Goal: Transaction & Acquisition: Purchase product/service

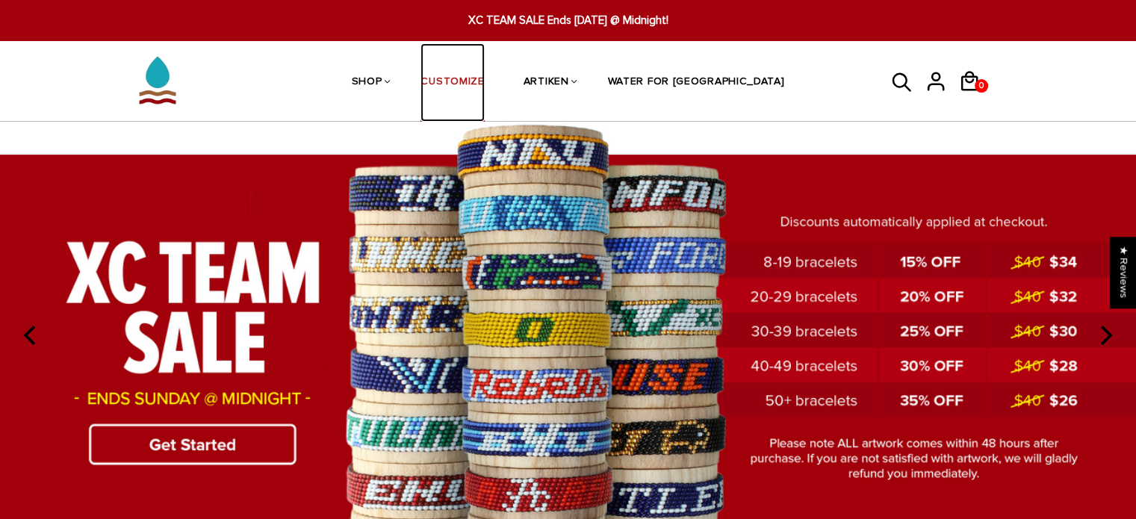
click at [484, 86] on link "CUSTOMIZE" at bounding box center [451, 82] width 63 height 79
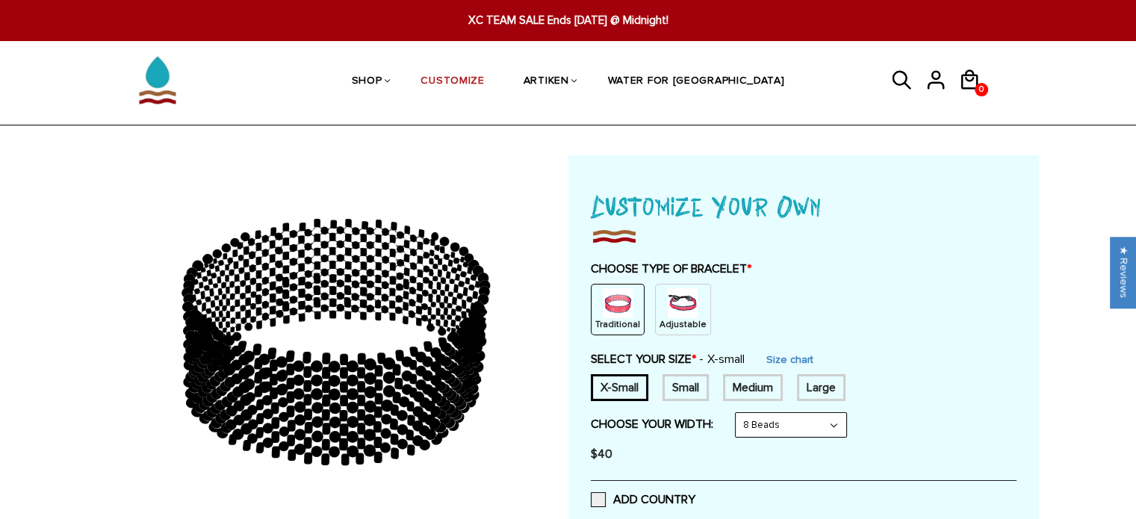
click at [674, 302] on img at bounding box center [683, 303] width 30 height 30
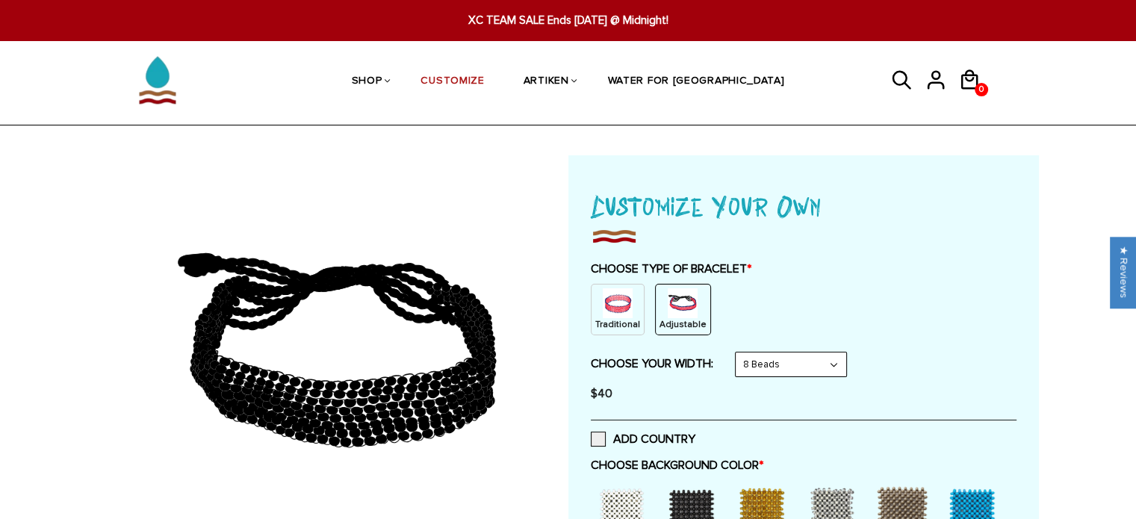
click at [597, 305] on div "Traditional" at bounding box center [618, 310] width 54 height 52
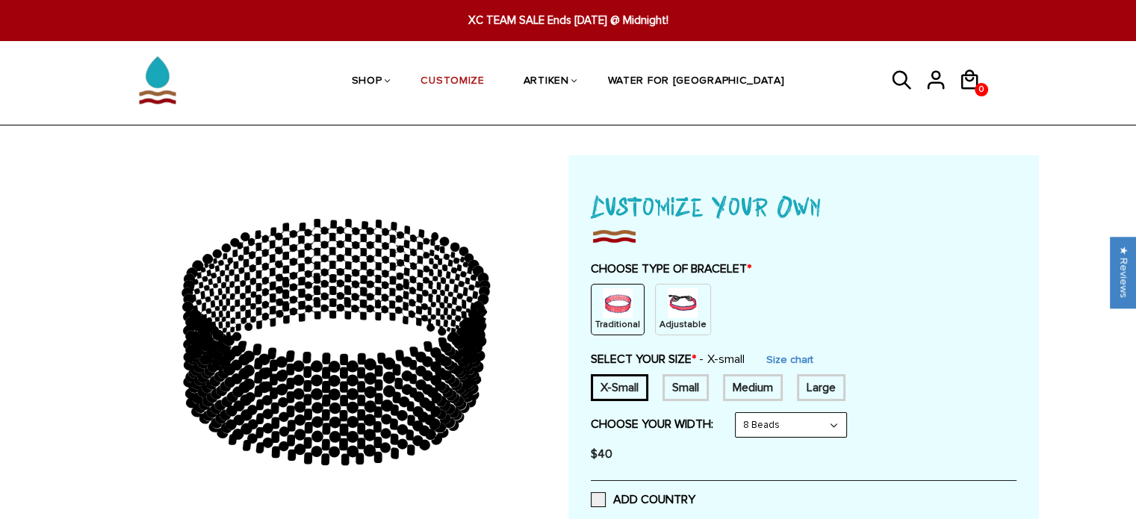
click at [680, 323] on p "Adjustable" at bounding box center [682, 324] width 47 height 13
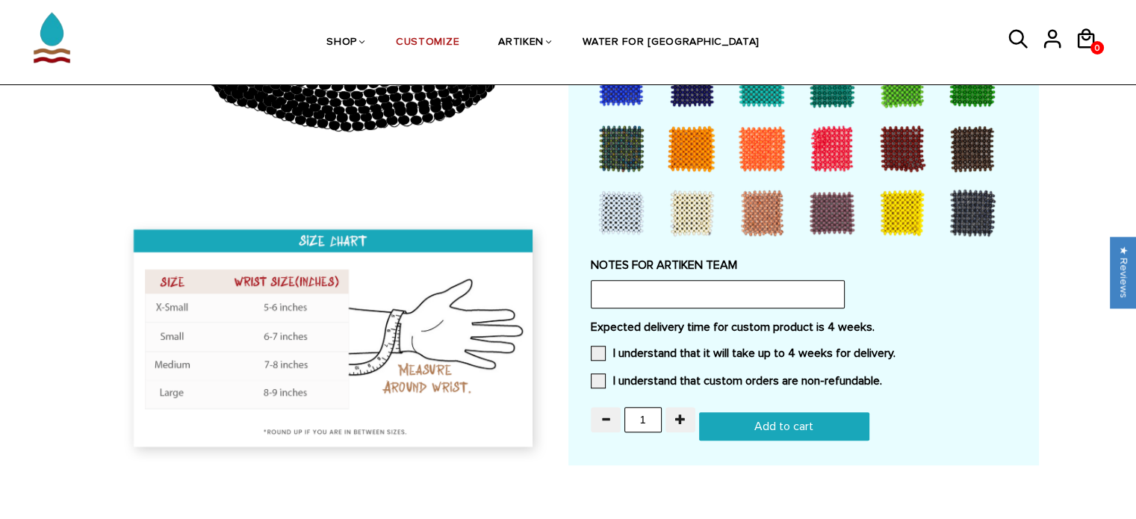
scroll to position [1270, 0]
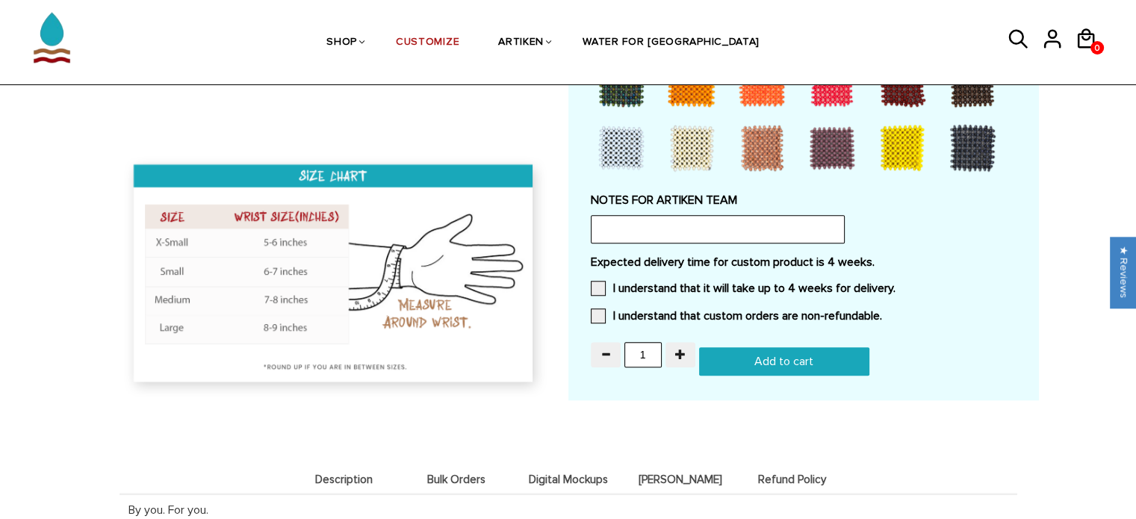
click at [884, 281] on label "I understand that it will take up to 4 weeks for delivery." at bounding box center [743, 288] width 305 height 15
click at [895, 284] on input "I understand that it will take up to 4 weeks for delivery." at bounding box center [895, 284] width 0 height 0
click at [872, 309] on label "I understand that custom orders are non-refundable." at bounding box center [736, 315] width 291 height 15
click at [882, 311] on input "I understand that custom orders are non-refundable." at bounding box center [882, 311] width 0 height 0
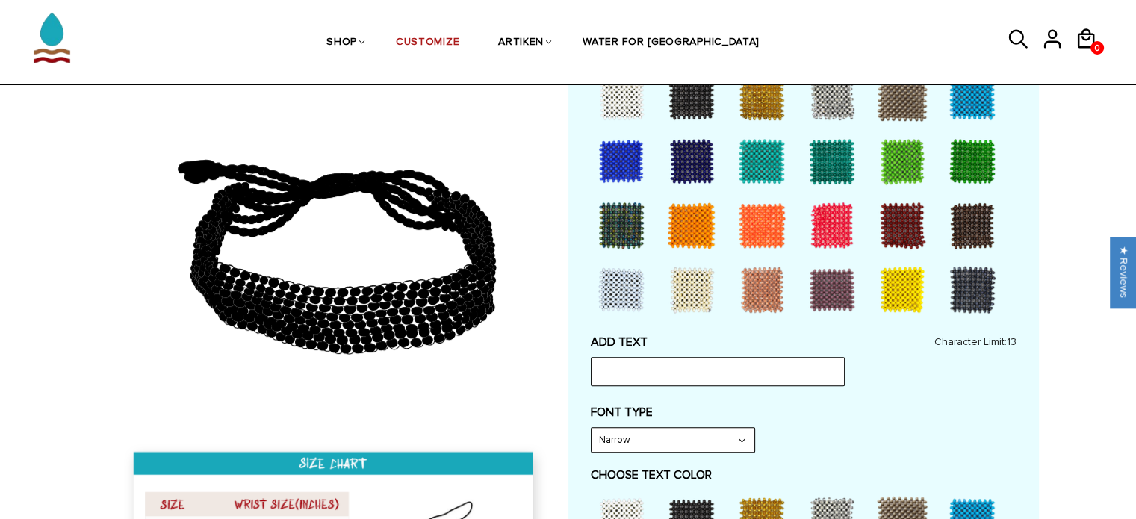
scroll to position [448, 0]
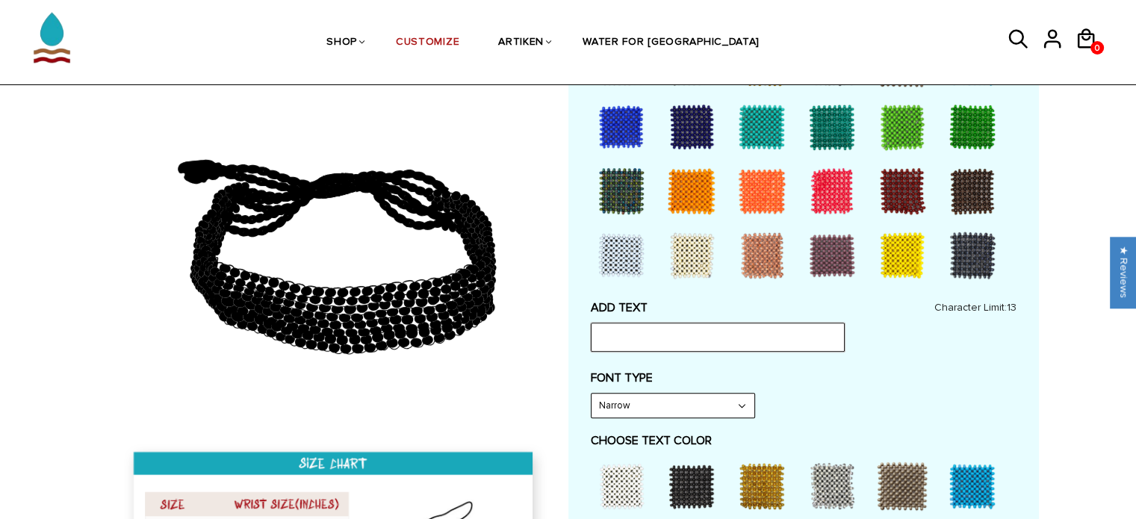
click at [680, 336] on input "text" at bounding box center [718, 337] width 254 height 28
type input "Fossil"
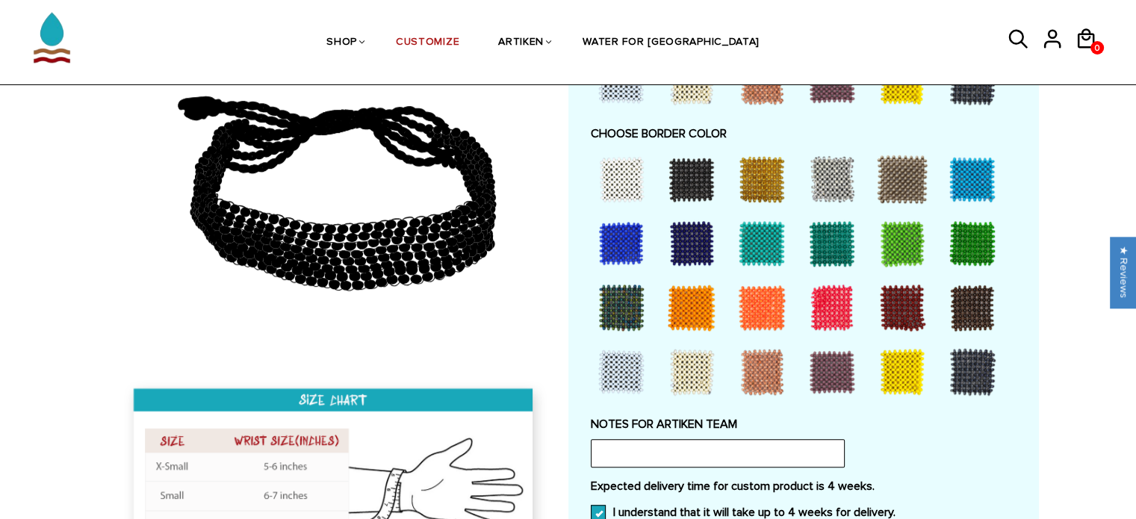
scroll to position [1270, 0]
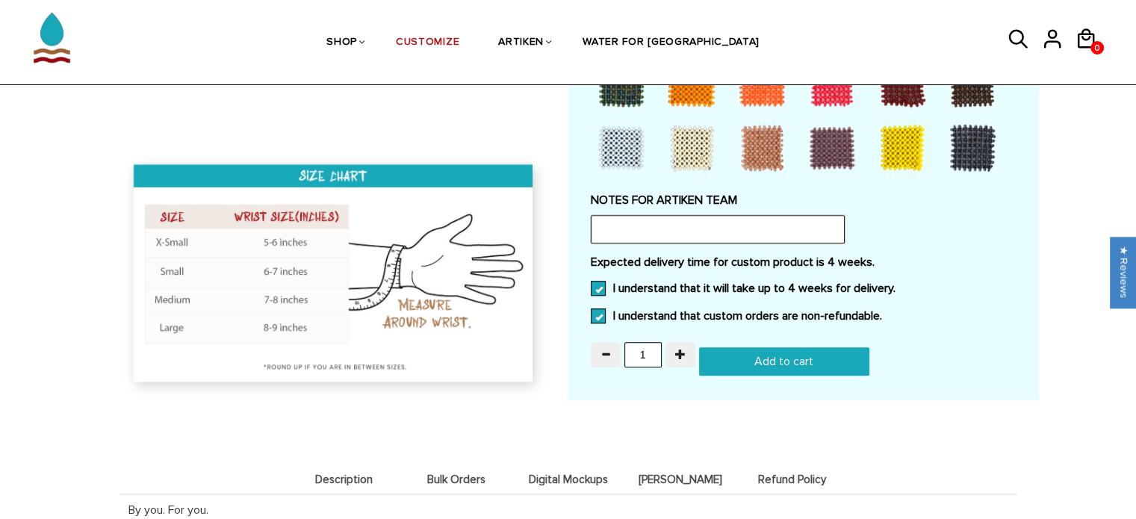
click at [712, 232] on input "text" at bounding box center [718, 229] width 254 height 28
paste input "want it to be made just like the sample you received with the dark green beads!"
type input "We want it to be made just like the sample you received with the dark green bea…"
click at [680, 353] on span "button" at bounding box center [680, 354] width 10 height 10
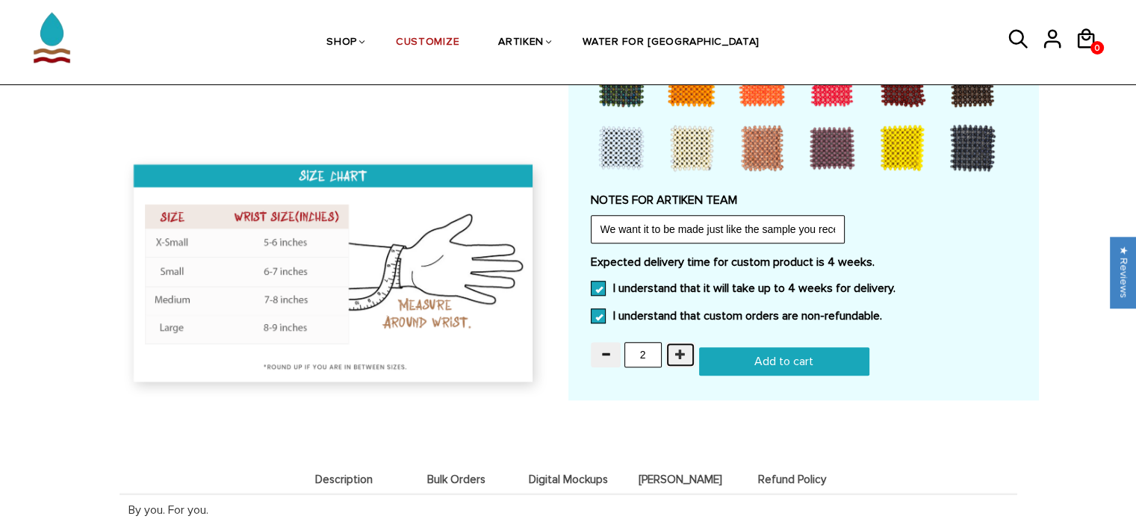
click at [680, 353] on span "button" at bounding box center [680, 354] width 10 height 10
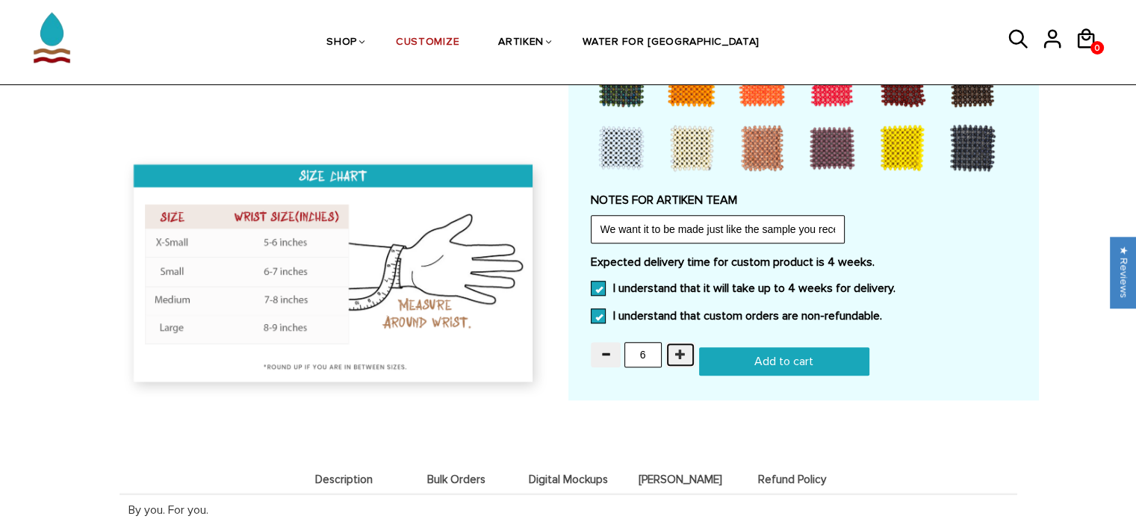
type input "7"
click at [648, 354] on input "7" at bounding box center [642, 354] width 37 height 25
type input "50"
click at [665, 215] on input "We want it to be made just like the sample you received with the dark green bea…" at bounding box center [718, 229] width 254 height 28
click at [678, 224] on input "We want it to be made just like the sample you received with the dark green bea…" at bounding box center [718, 229] width 254 height 28
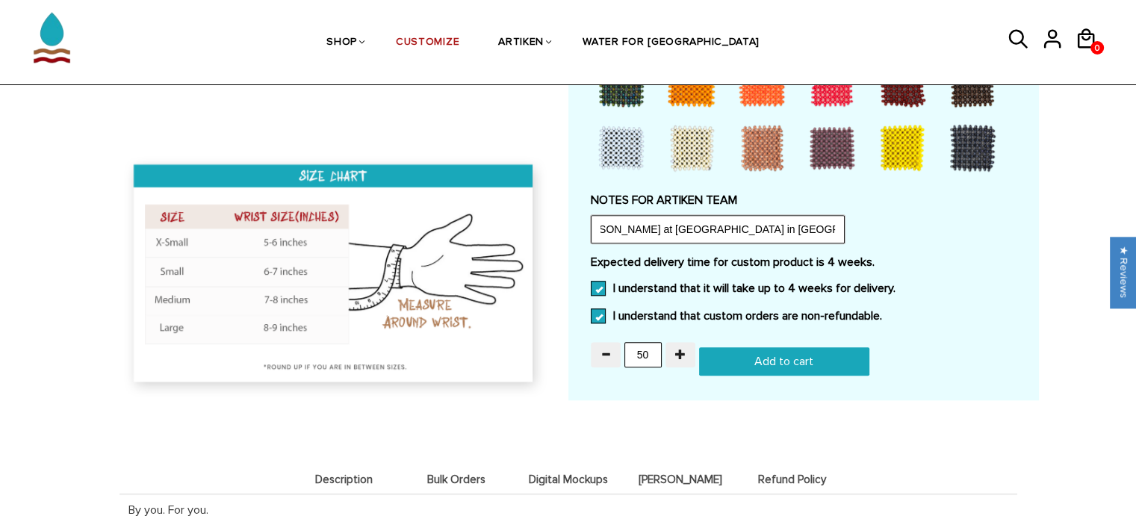
scroll to position [0, 530]
type input "We want it to be made just like the sample we received with the dark green bead…"
click at [736, 349] on input "Add to cart" at bounding box center [784, 361] width 170 height 28
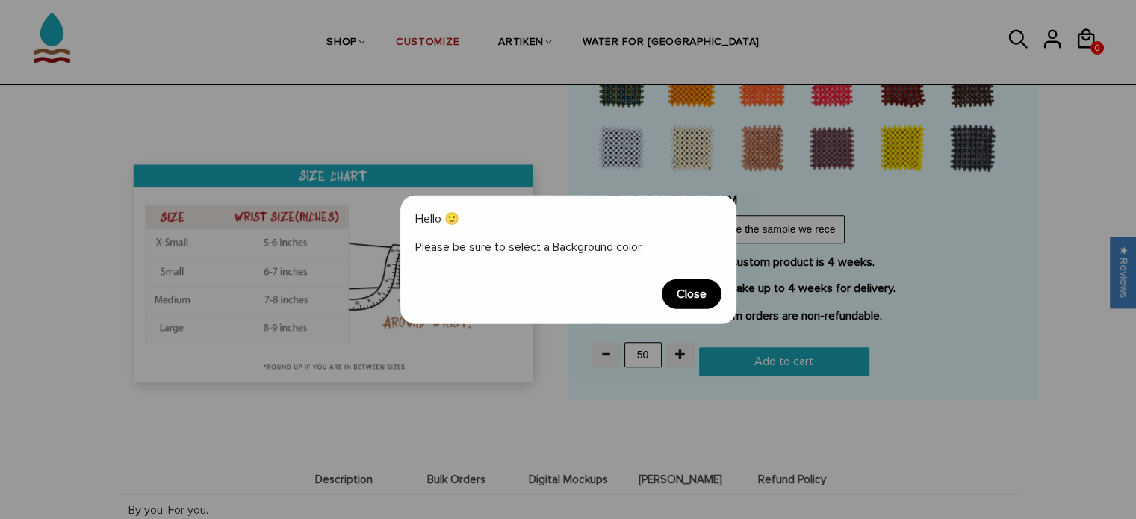
click at [706, 298] on span "Close" at bounding box center [692, 294] width 60 height 30
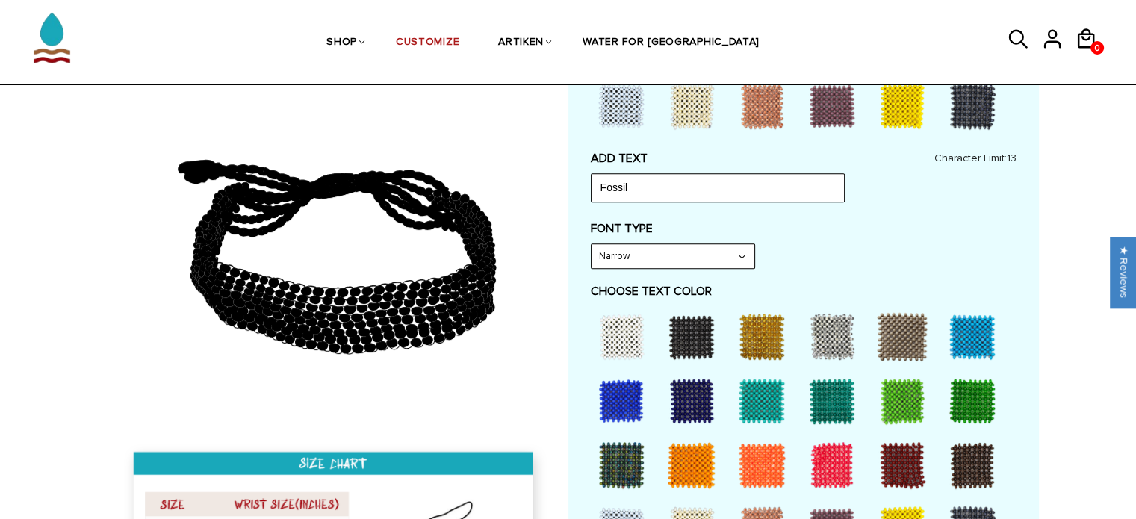
scroll to position [672, 0]
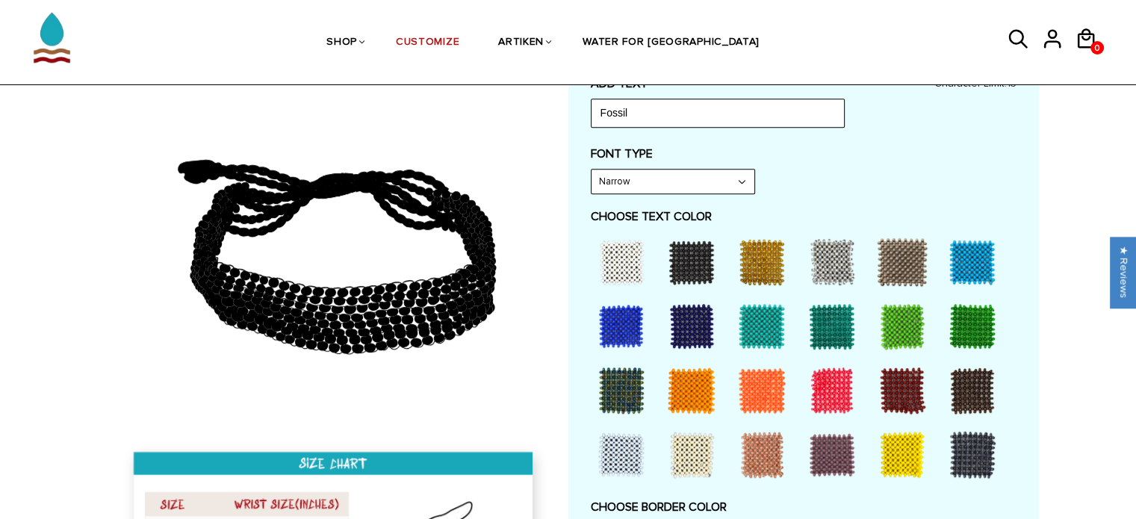
click at [617, 268] on div at bounding box center [622, 262] width 60 height 60
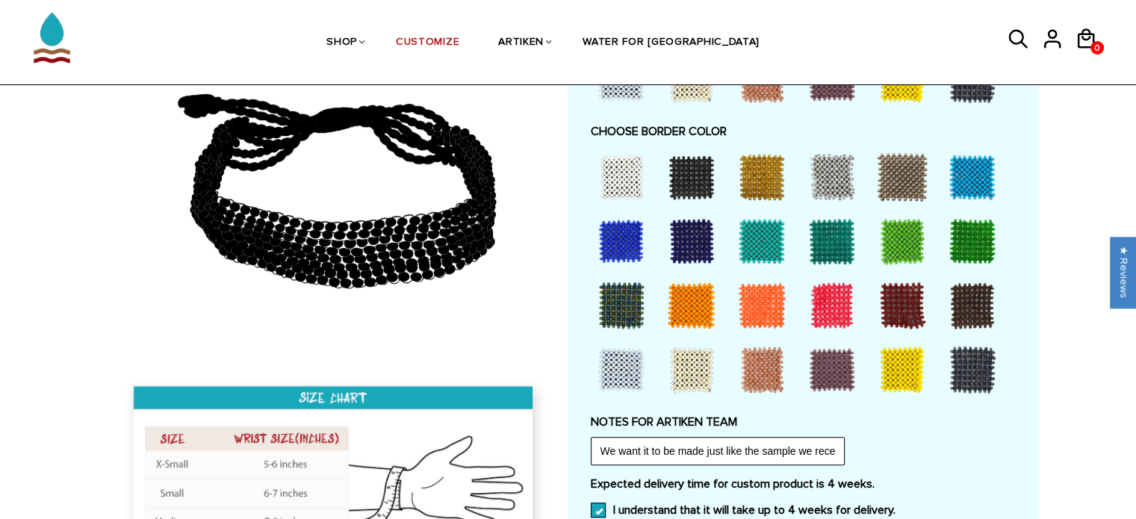
scroll to position [1195, 0]
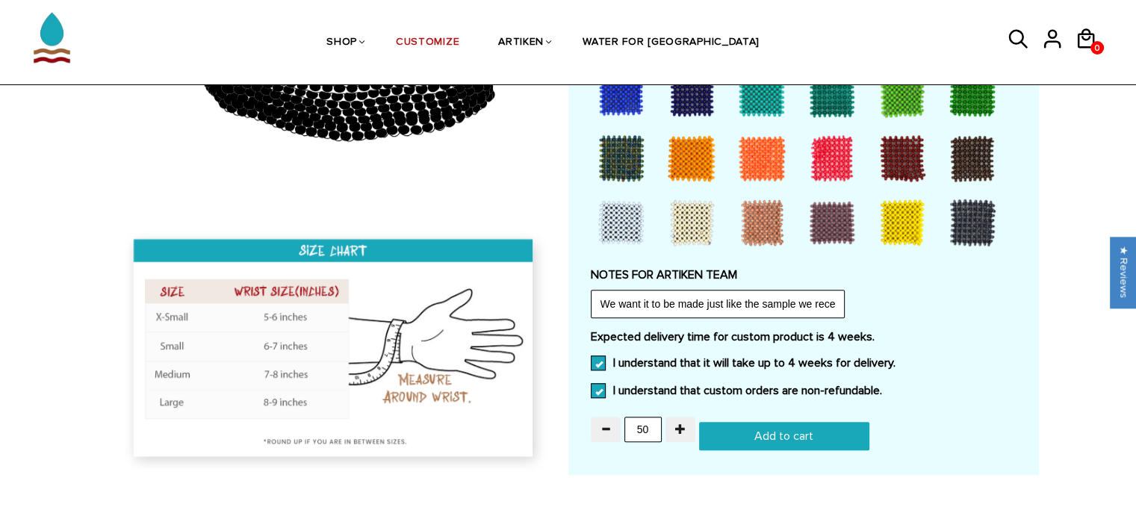
click at [780, 435] on input "Add to cart" at bounding box center [784, 436] width 170 height 28
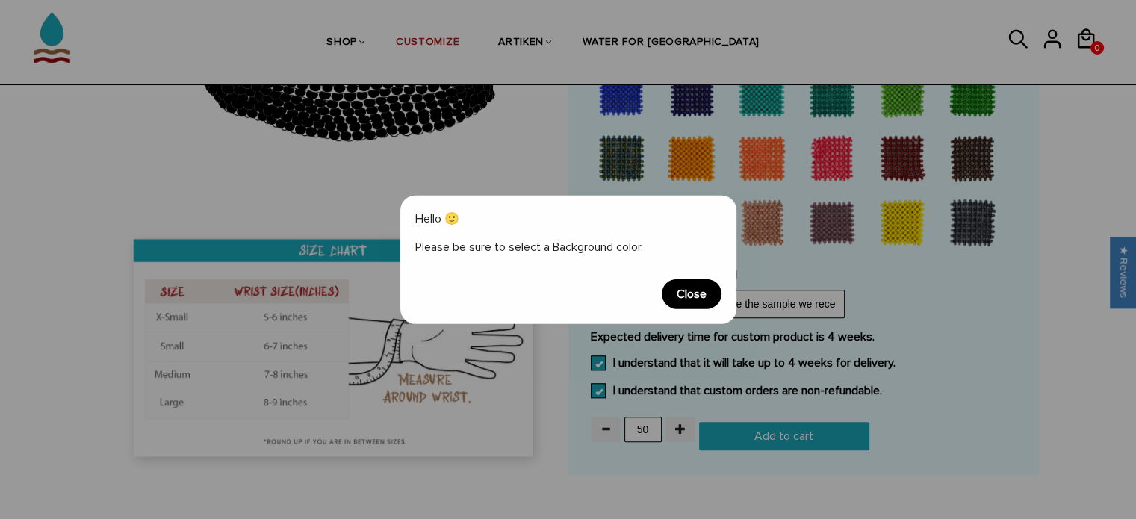
click at [686, 299] on span "Close" at bounding box center [692, 294] width 60 height 30
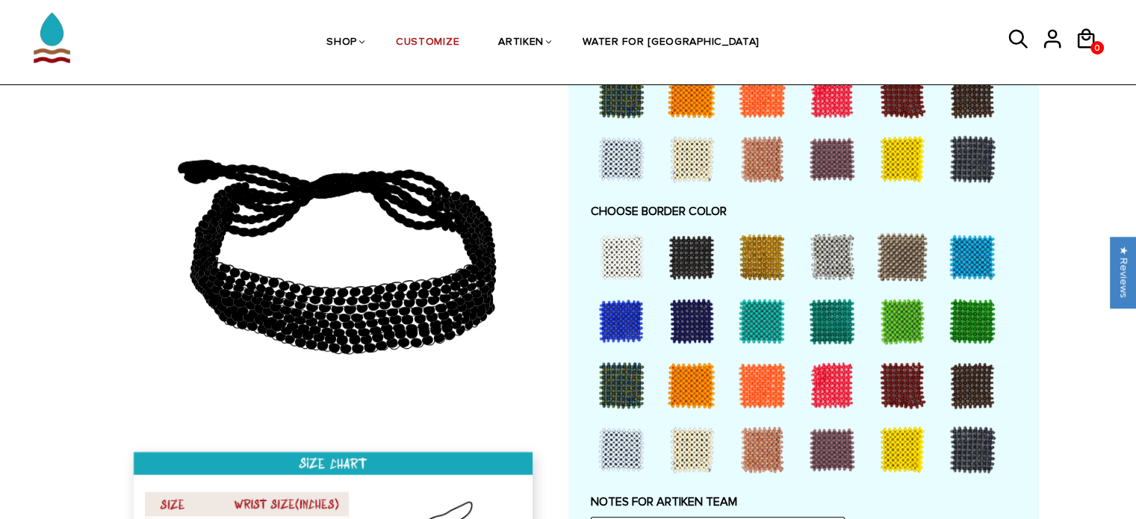
scroll to position [747, 0]
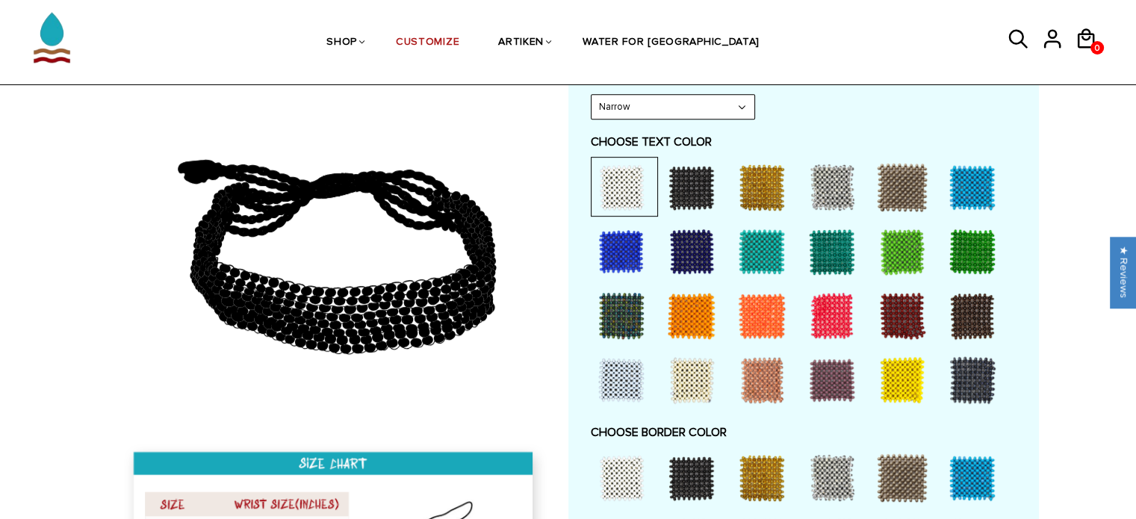
click at [975, 250] on div at bounding box center [973, 252] width 60 height 60
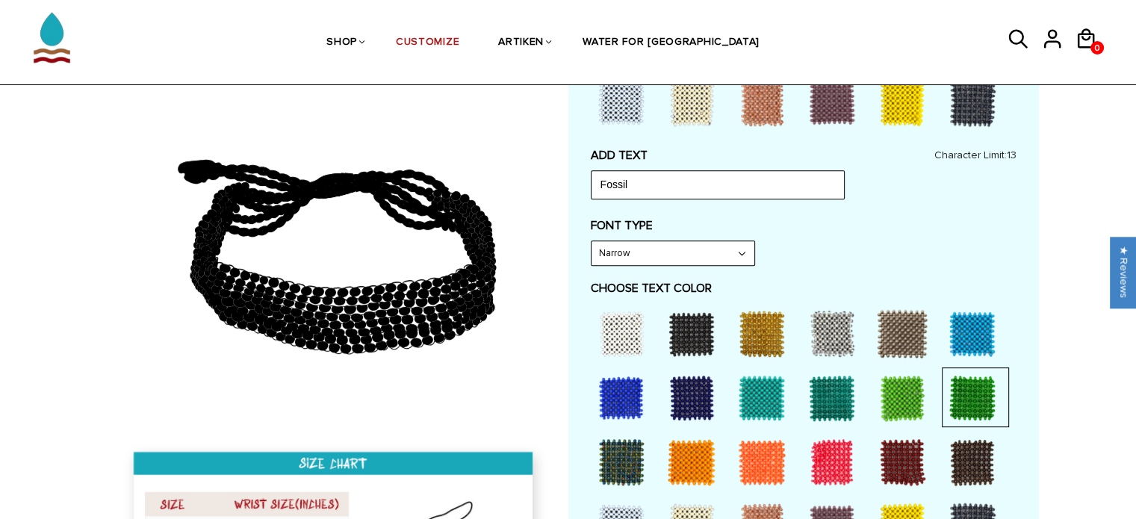
scroll to position [597, 0]
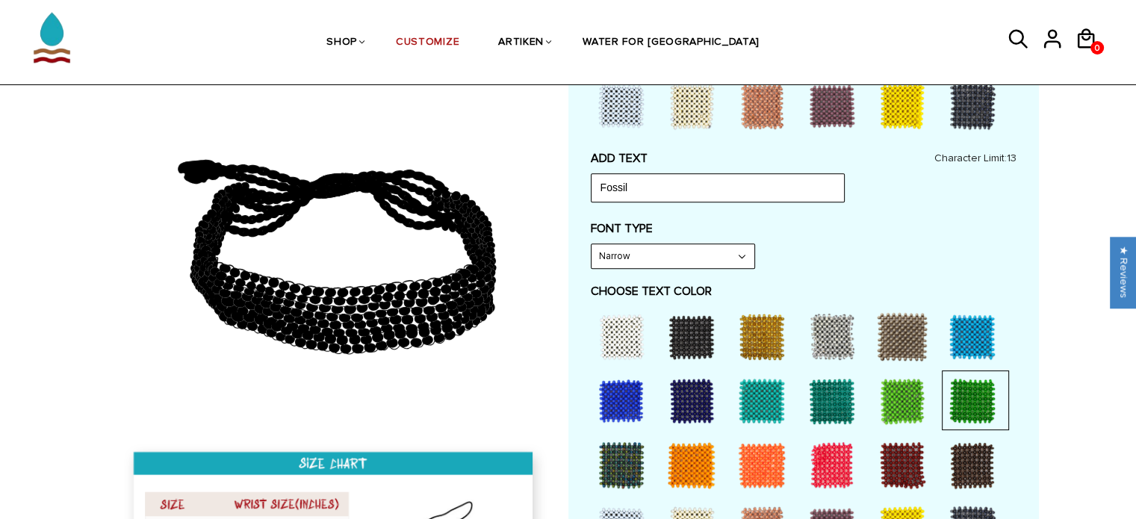
click at [677, 245] on select "Narrow Bold" at bounding box center [673, 256] width 163 height 24
select select "Bold"
click at [592, 244] on select "Narrow Bold" at bounding box center [673, 256] width 163 height 24
click at [895, 247] on div "FONT TYPE Bold Narrow Bold" at bounding box center [804, 245] width 426 height 48
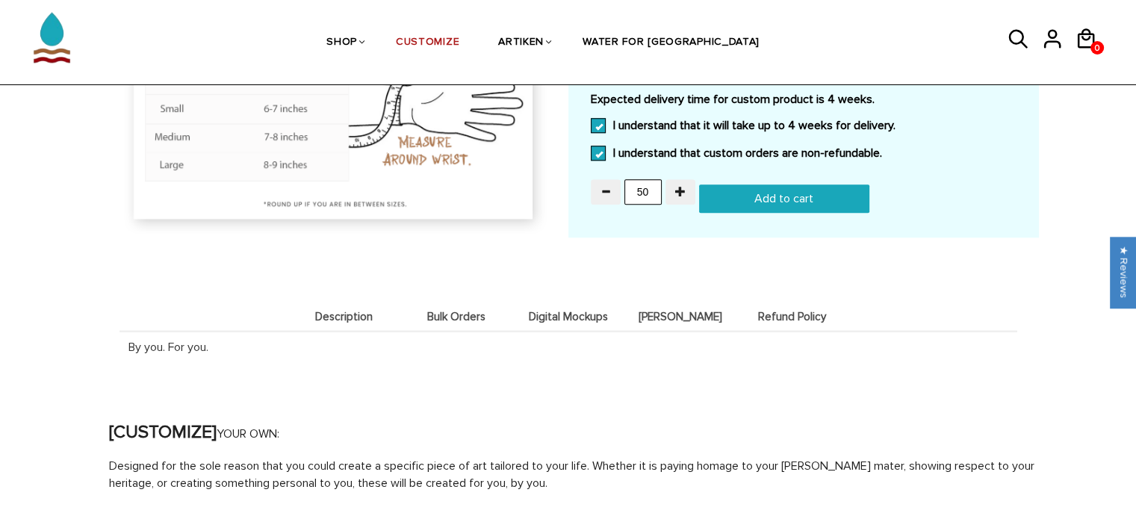
scroll to position [1344, 0]
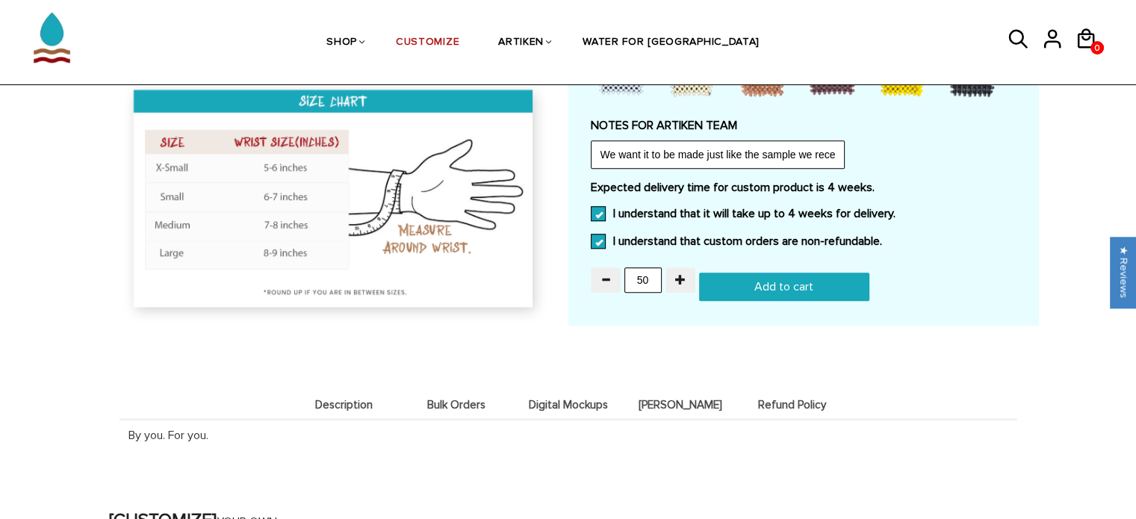
click at [800, 276] on input "Add to cart" at bounding box center [784, 287] width 170 height 28
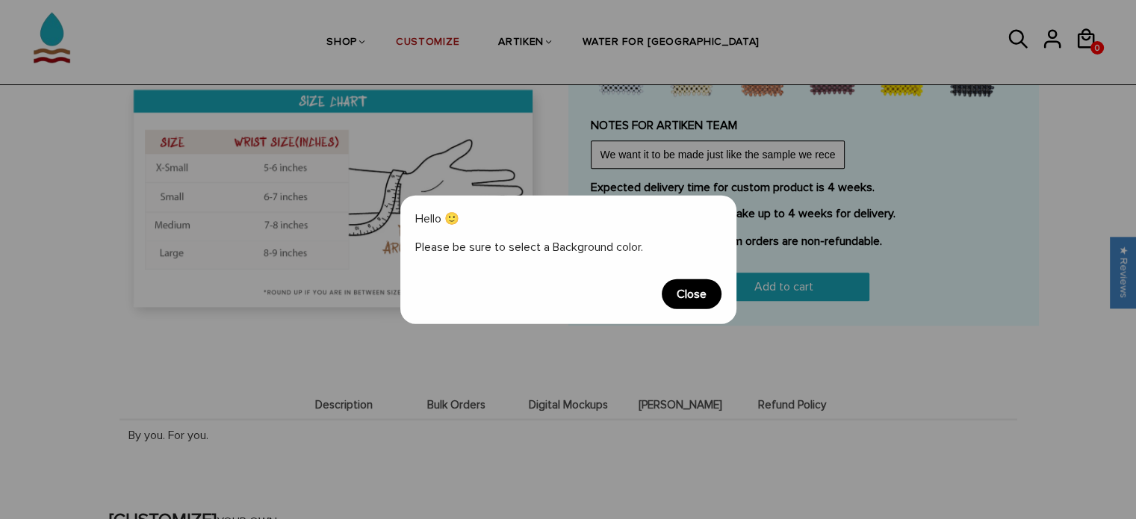
click at [682, 288] on span "Close" at bounding box center [692, 294] width 60 height 30
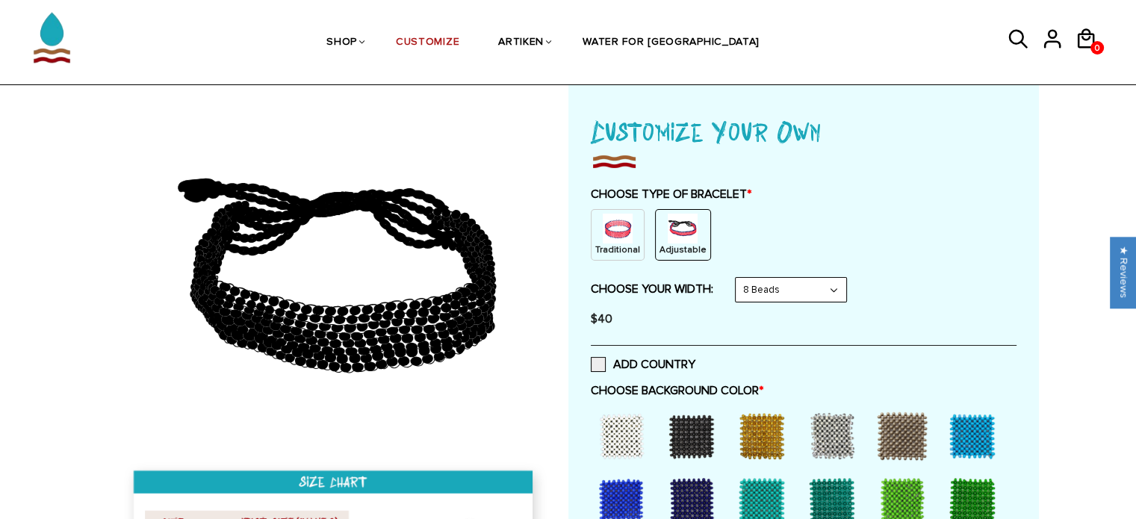
scroll to position [299, 0]
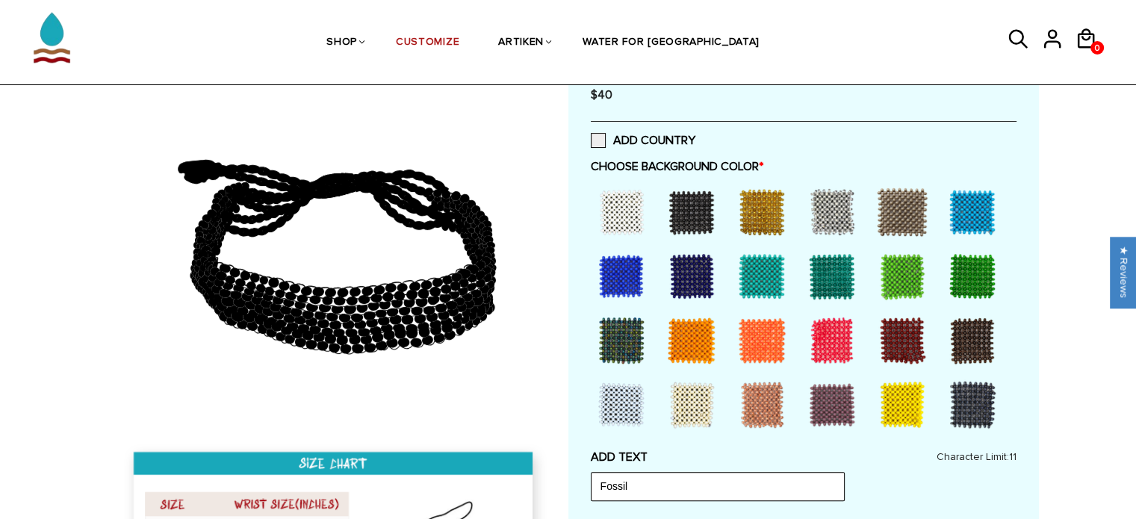
click at [952, 273] on div at bounding box center [973, 276] width 60 height 60
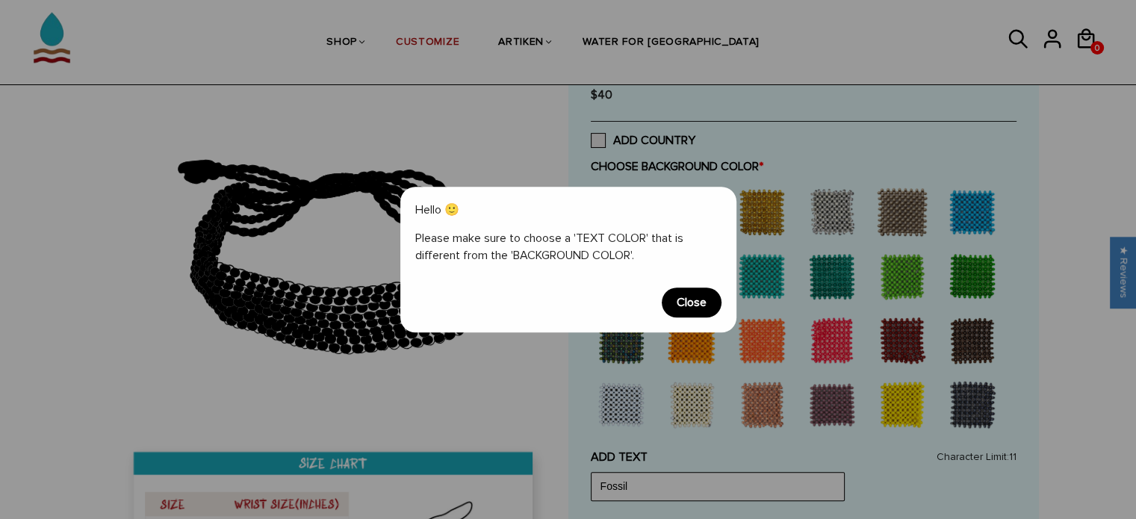
click at [682, 295] on span "Close" at bounding box center [692, 303] width 60 height 30
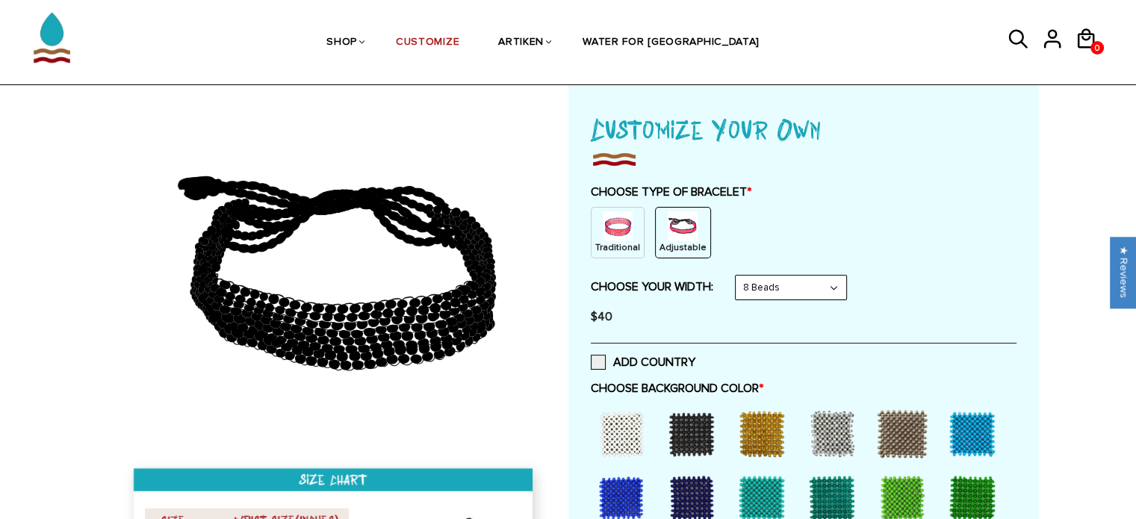
scroll to position [75, 0]
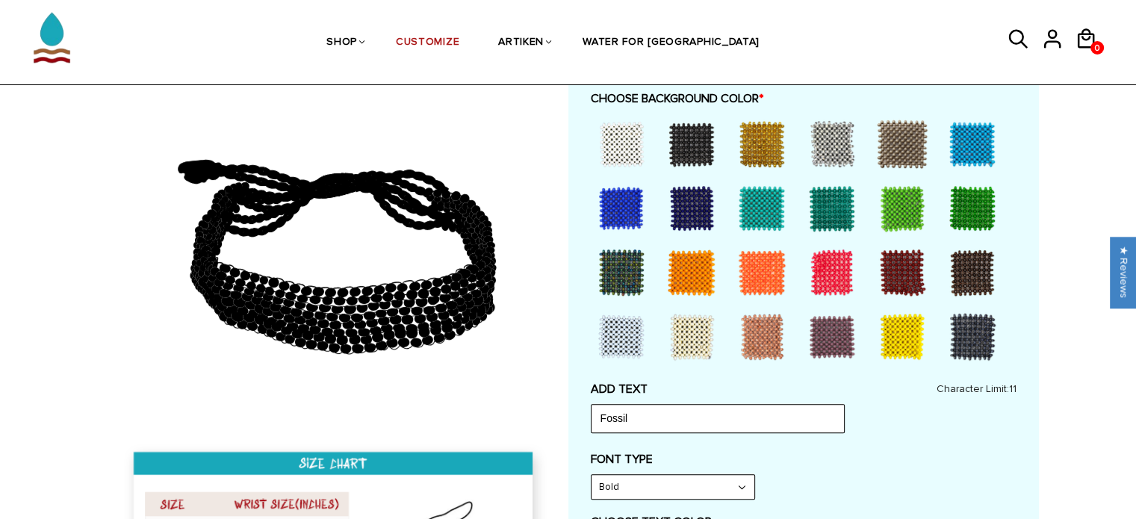
scroll to position [373, 0]
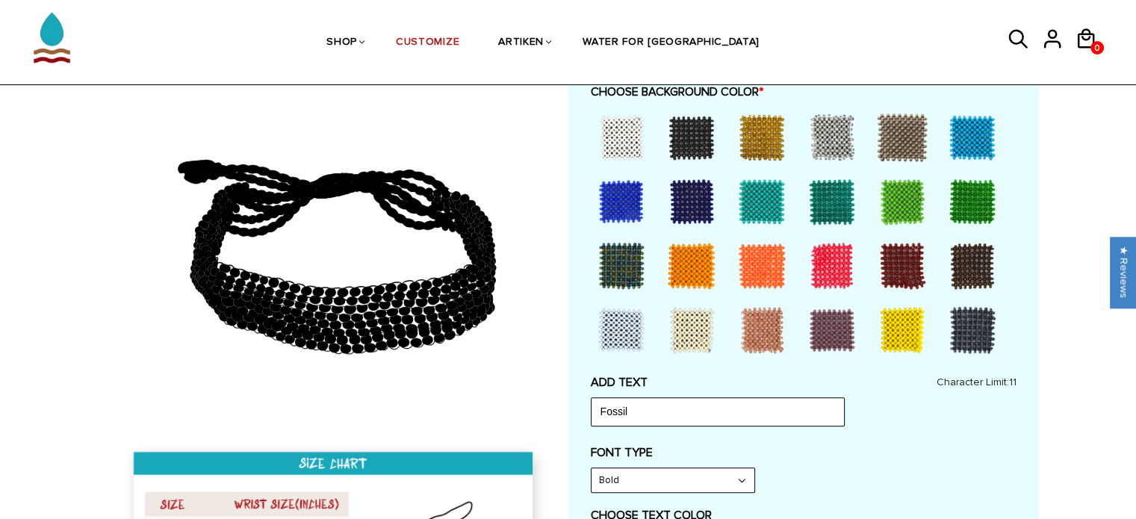
click at [957, 210] on div at bounding box center [973, 202] width 60 height 60
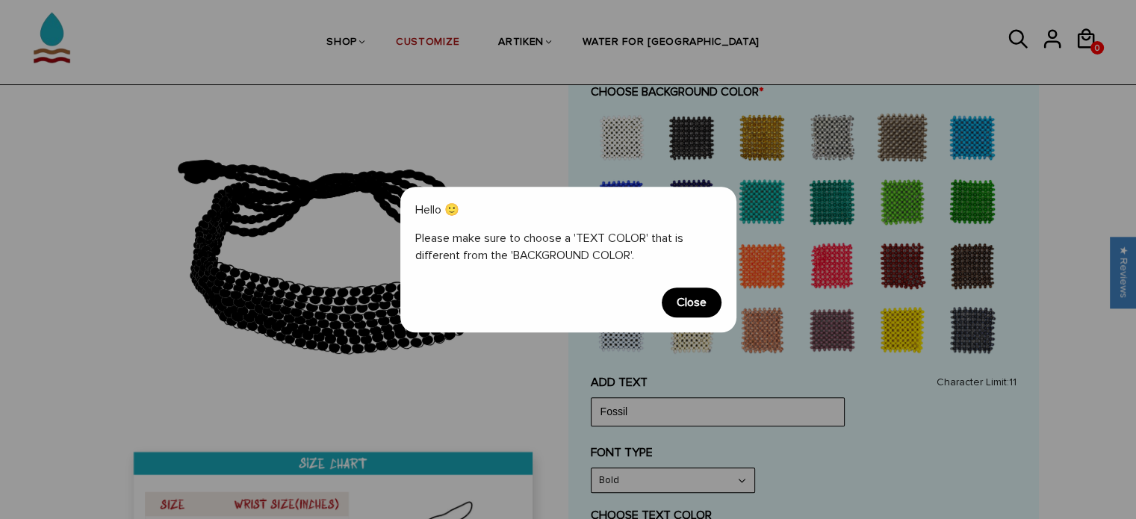
click at [665, 295] on span "Close" at bounding box center [692, 303] width 60 height 30
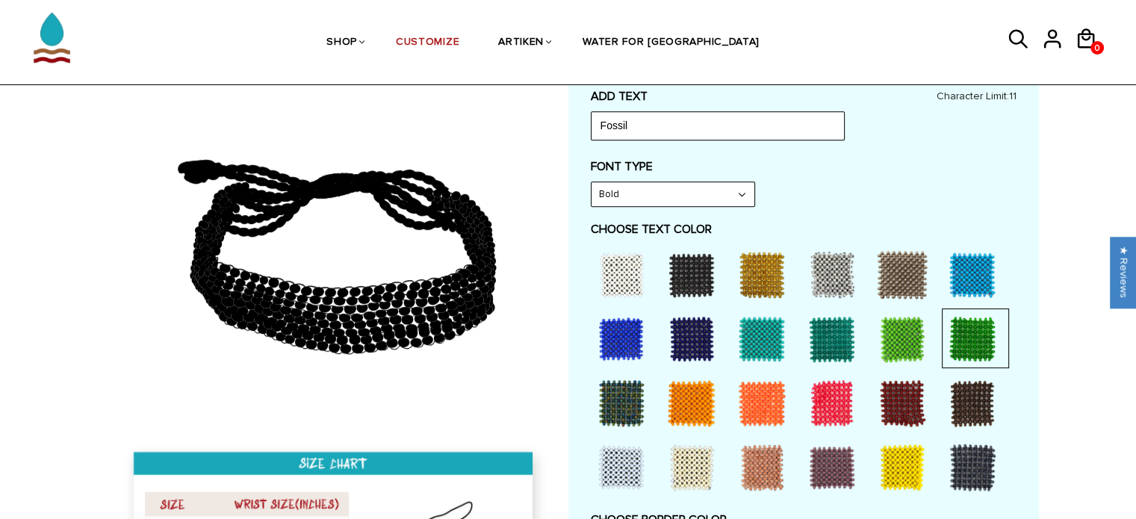
scroll to position [672, 0]
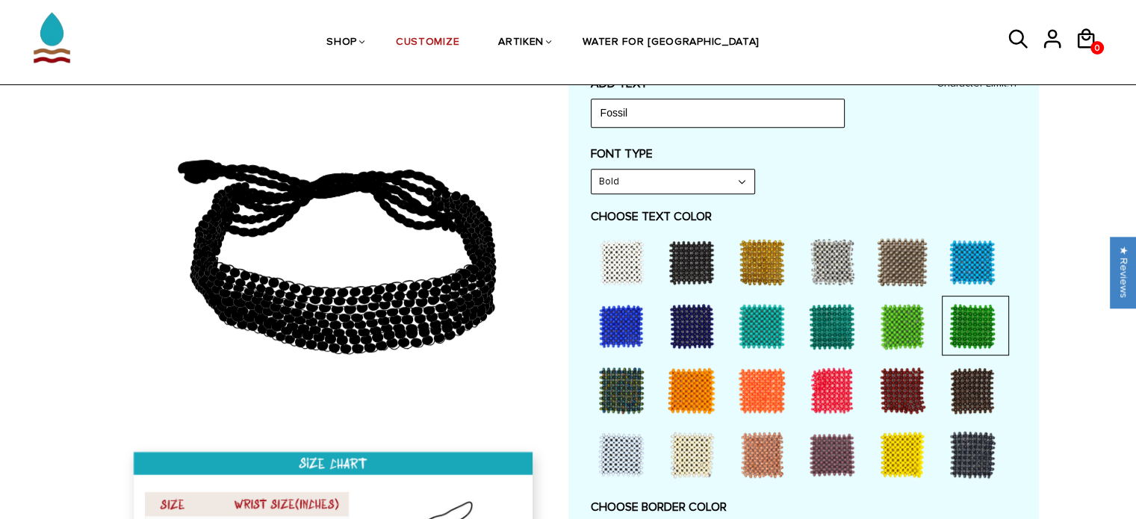
click at [619, 252] on div at bounding box center [622, 262] width 60 height 60
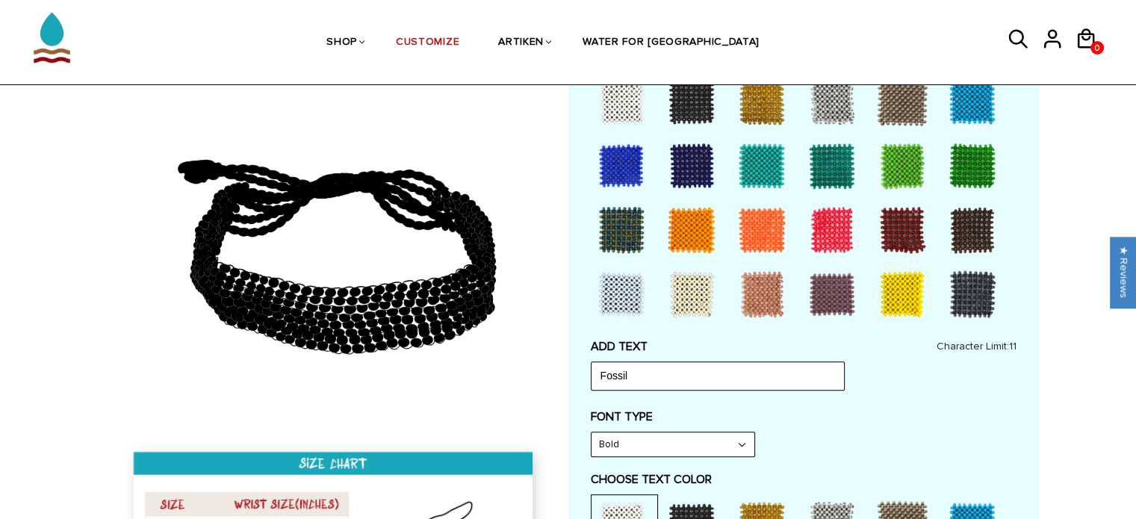
scroll to position [373, 0]
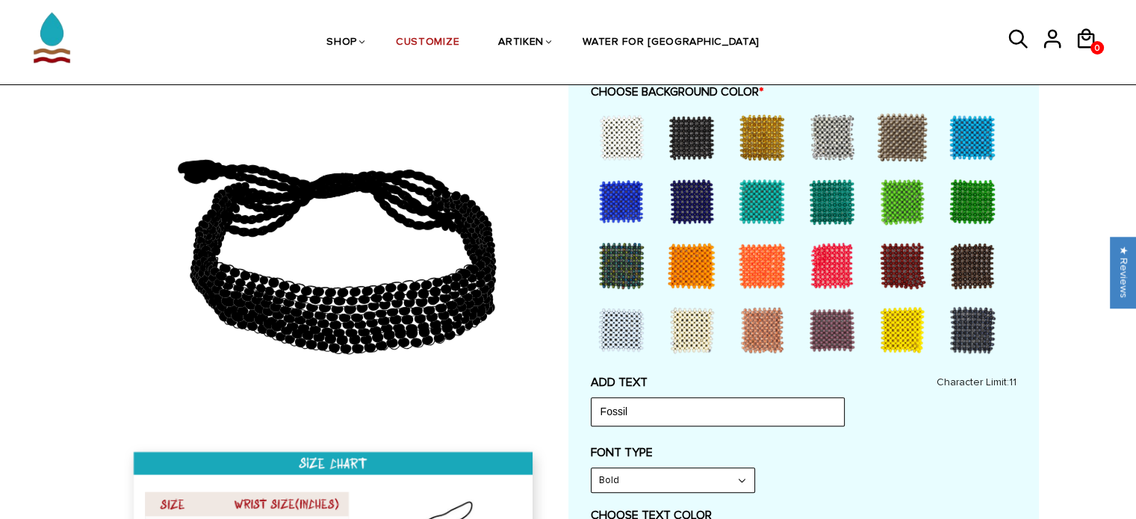
click at [979, 196] on div at bounding box center [973, 202] width 60 height 60
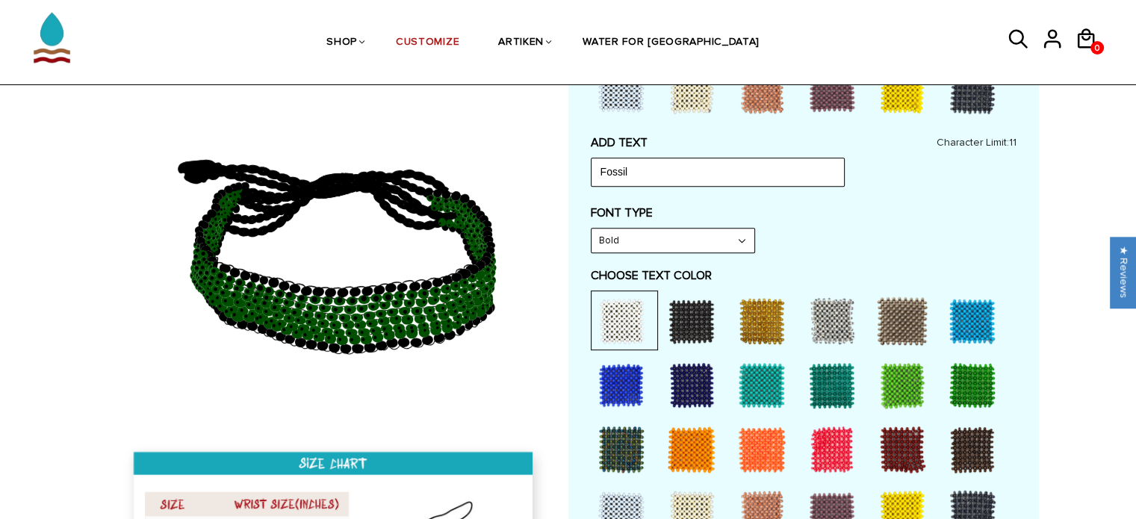
scroll to position [523, 0]
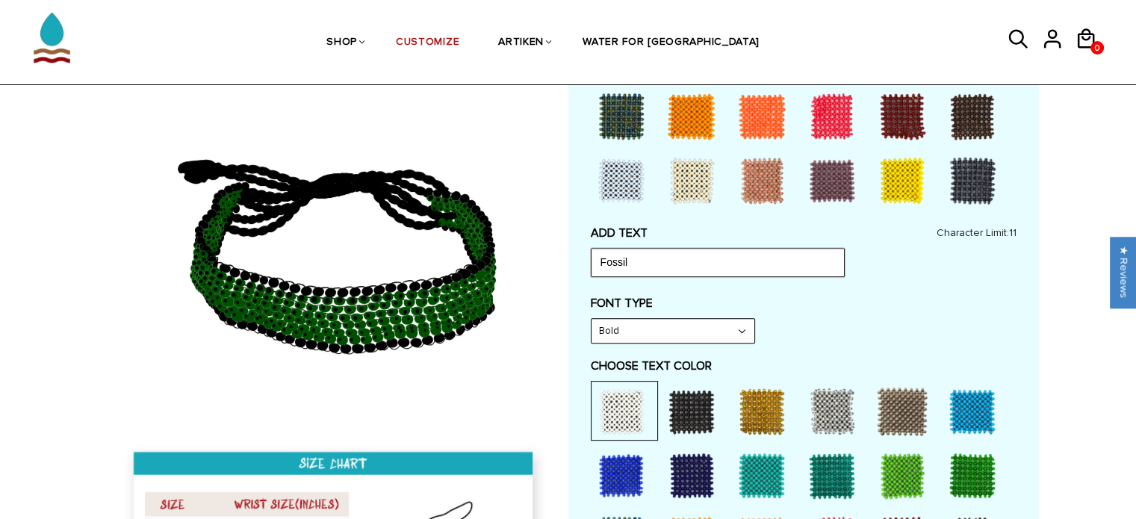
click at [662, 265] on input "Fossil" at bounding box center [718, 262] width 254 height 28
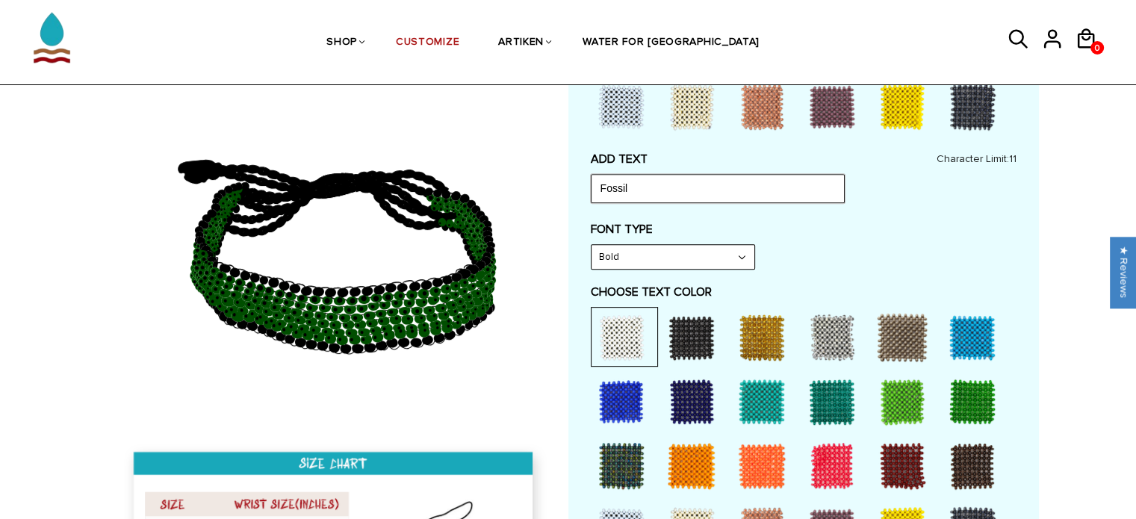
scroll to position [597, 0]
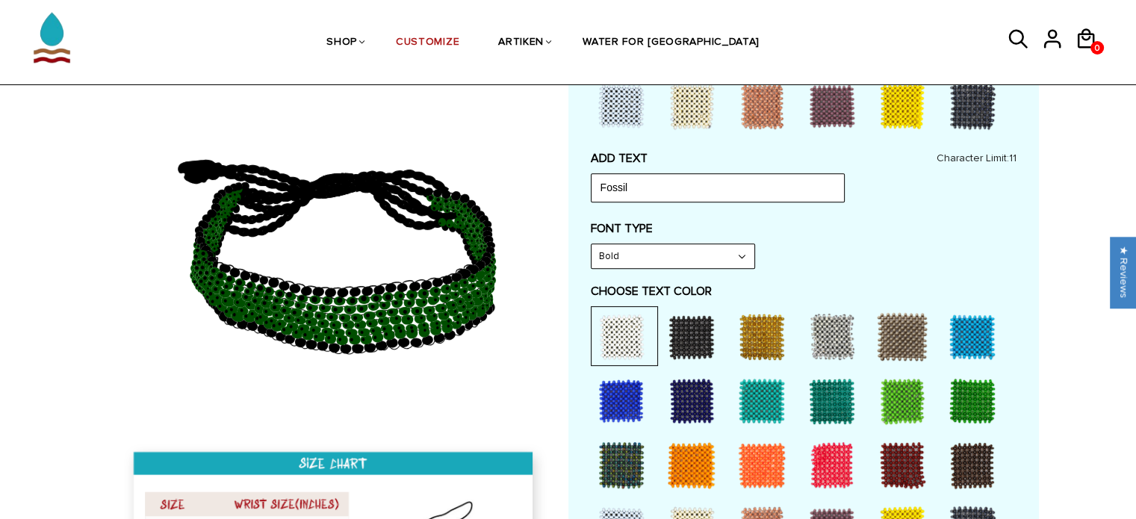
click at [627, 341] on div at bounding box center [622, 337] width 60 height 60
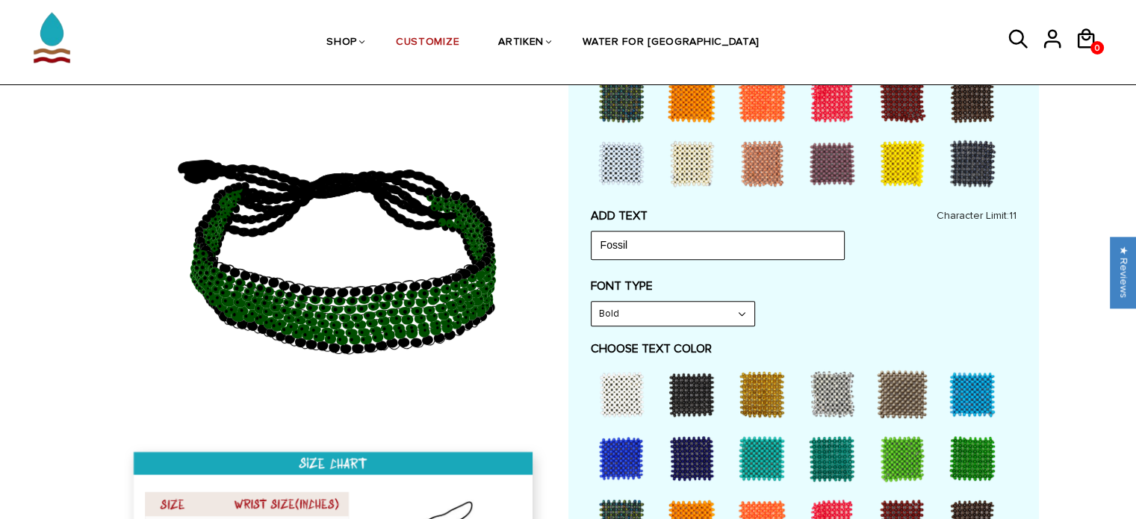
scroll to position [523, 0]
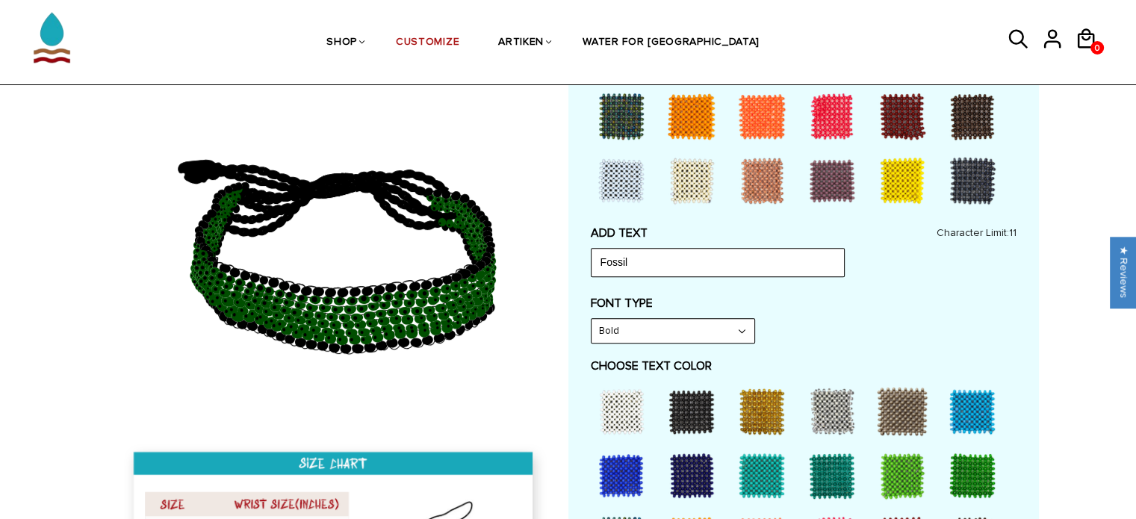
drag, startPoint x: 630, startPoint y: 385, endPoint x: 630, endPoint y: 396, distance: 10.5
click at [630, 394] on div at bounding box center [622, 412] width 60 height 60
click at [630, 396] on div at bounding box center [622, 412] width 60 height 60
click at [651, 432] on div at bounding box center [624, 411] width 67 height 60
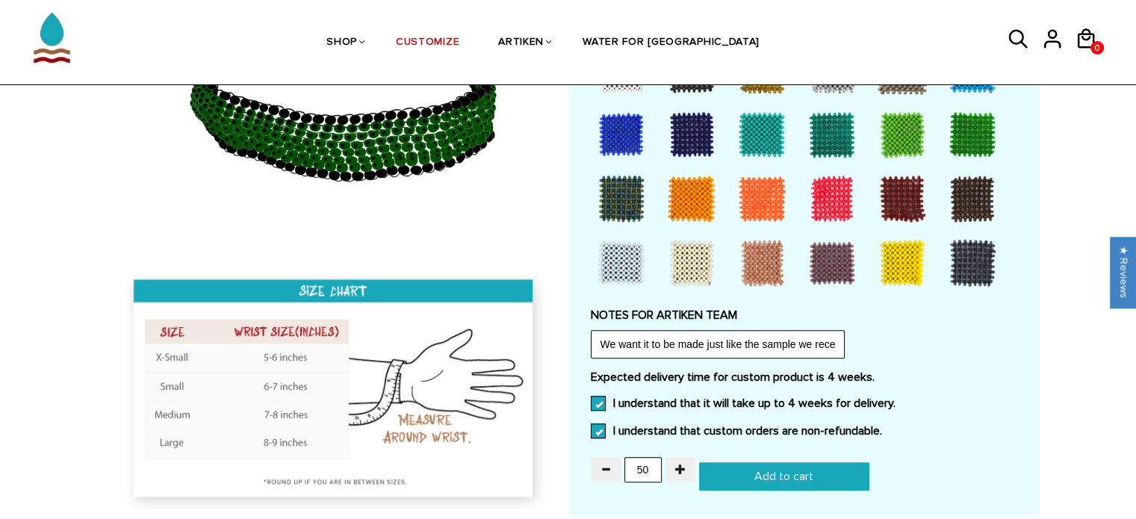
scroll to position [1270, 0]
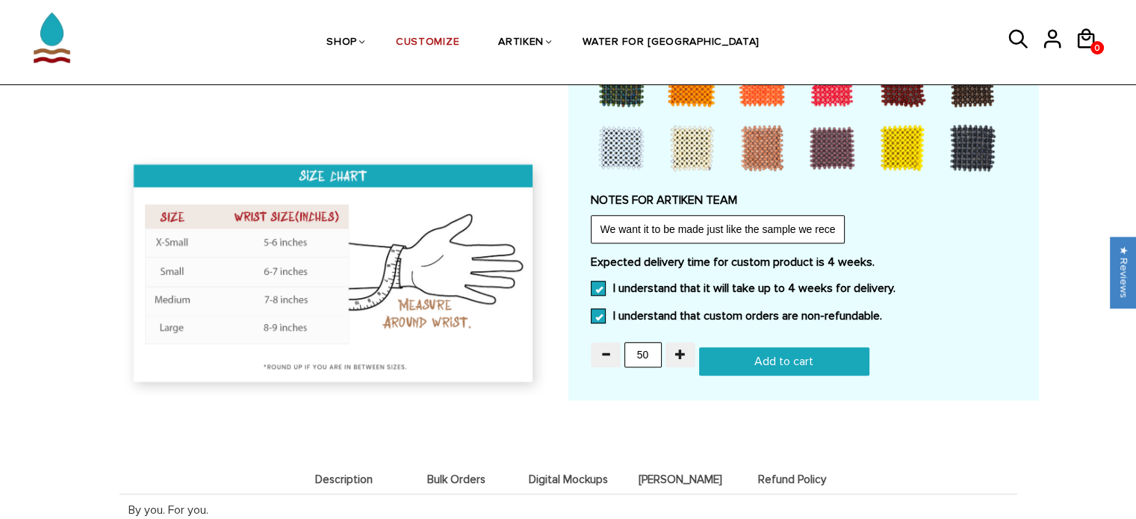
click at [848, 355] on input "Add to cart" at bounding box center [784, 361] width 170 height 28
type input "Add to cart"
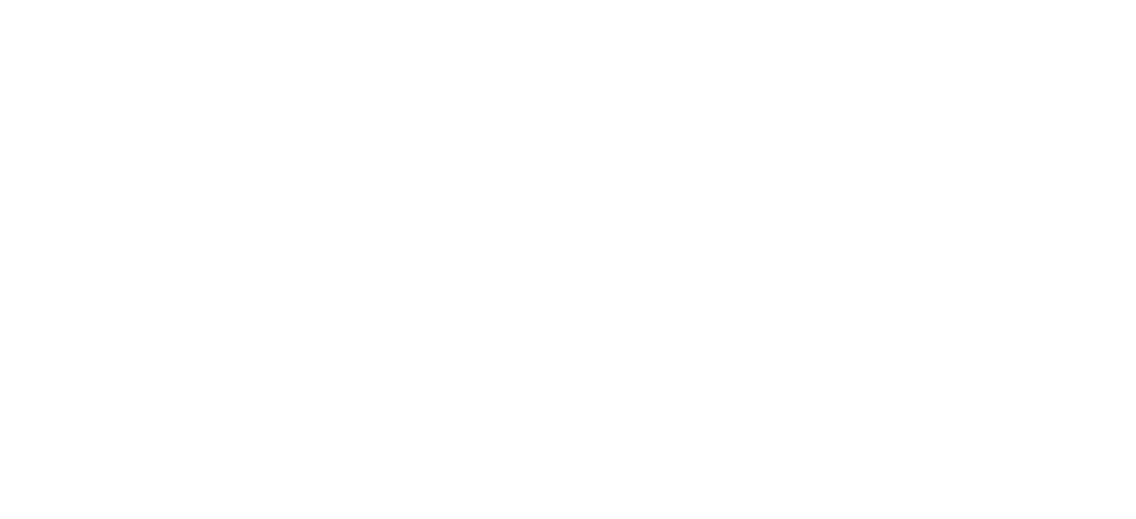
scroll to position [1270, 0]
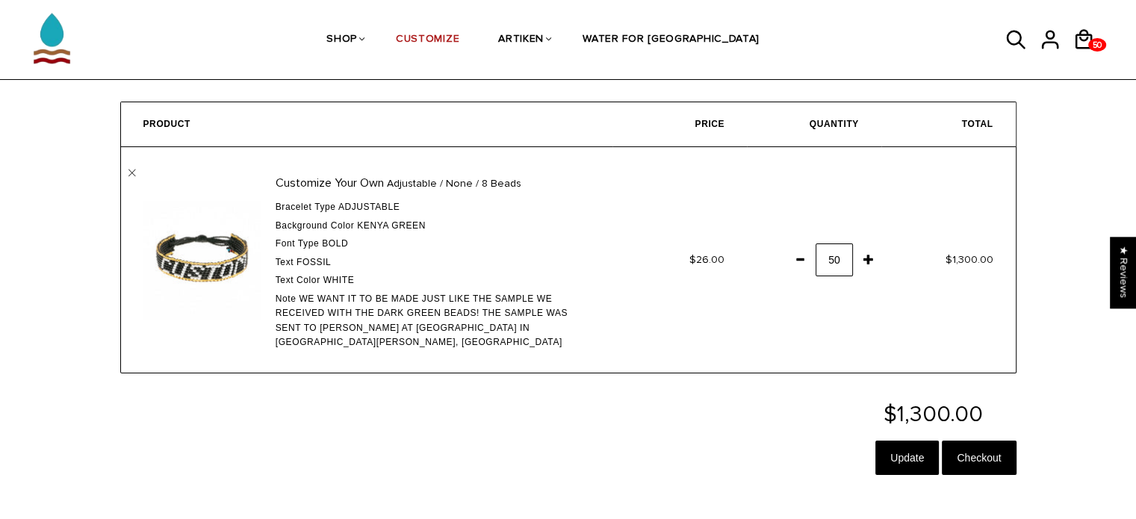
scroll to position [75, 0]
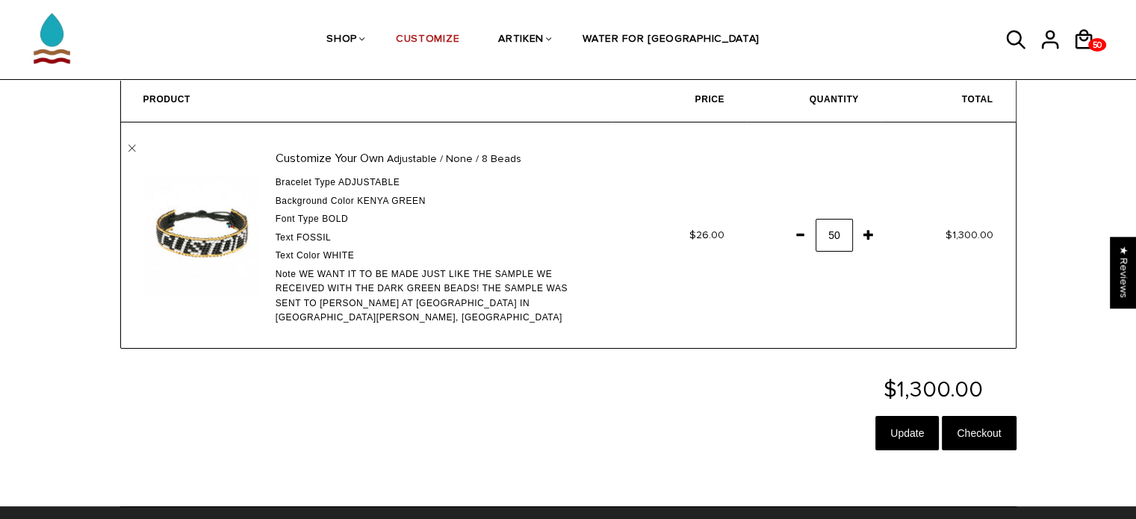
click at [801, 232] on span at bounding box center [799, 234] width 25 height 27
click at [872, 232] on span at bounding box center [868, 234] width 25 height 27
click at [738, 419] on div "$1,300.00 Update Checkout" at bounding box center [568, 418] width 896 height 79
click at [796, 235] on span at bounding box center [799, 234] width 25 height 27
click at [916, 438] on input "Update" at bounding box center [906, 433] width 63 height 34
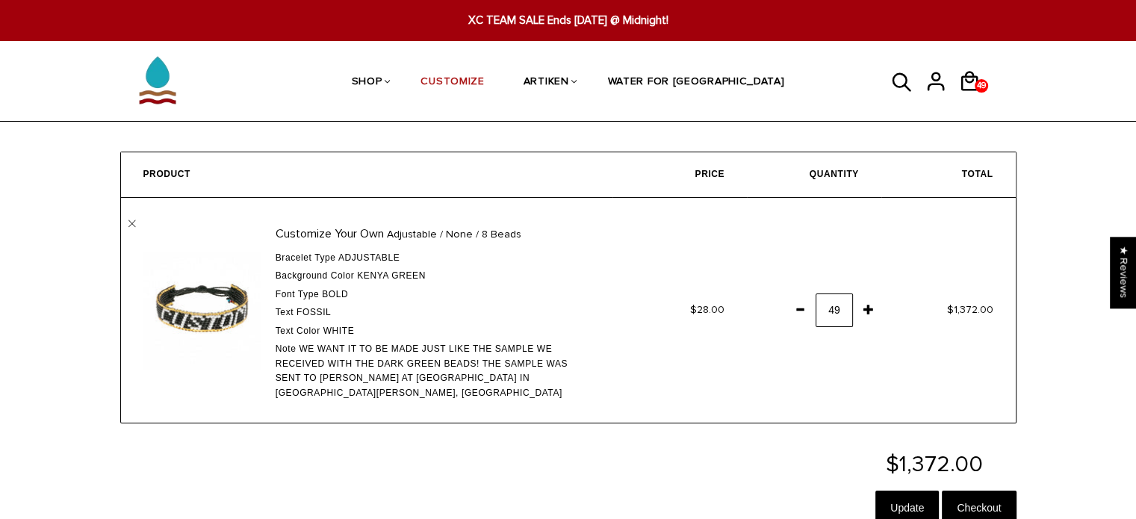
click at [874, 310] on span at bounding box center [868, 309] width 25 height 27
click at [905, 499] on input "Update" at bounding box center [906, 508] width 63 height 34
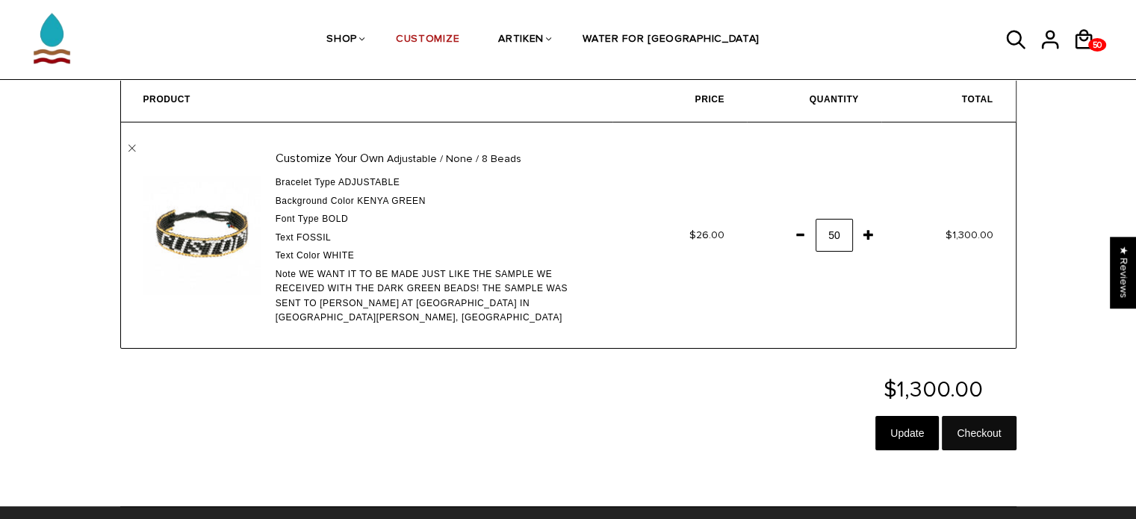
click at [962, 440] on input "Checkout" at bounding box center [979, 433] width 74 height 34
